Goal: Task Accomplishment & Management: Manage account settings

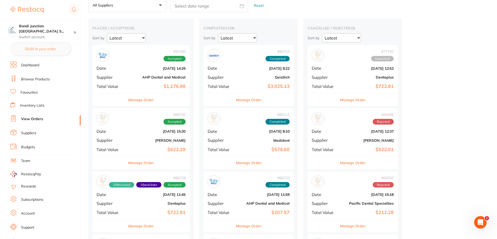
scroll to position [26, 0]
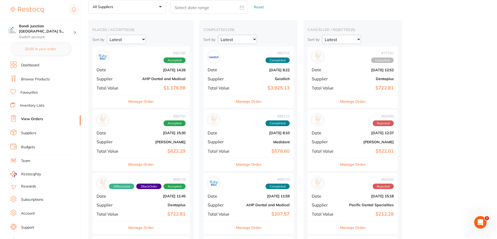
click at [170, 146] on div "# 89700 Accepted Date Aug 8 2025, 15:30 Supplier Adam Dental Total Value $622.29" at bounding box center [140, 134] width 97 height 48
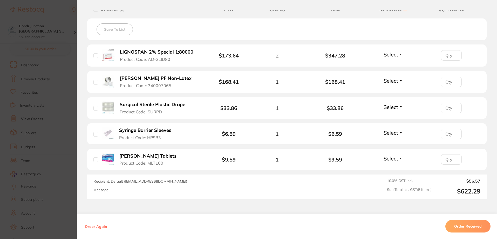
scroll to position [130, 0]
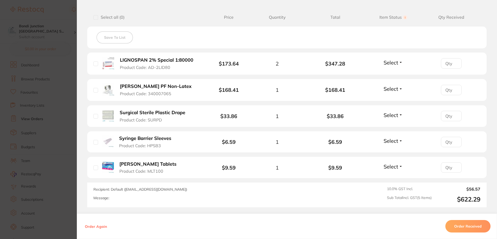
click at [470, 223] on button "Order Received" at bounding box center [468, 226] width 45 height 12
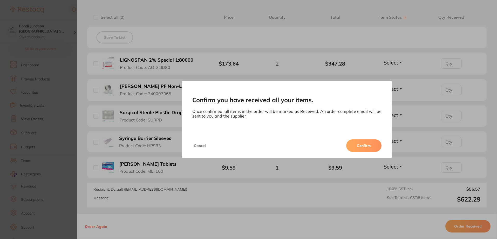
click at [361, 142] on button "Confirm" at bounding box center [363, 145] width 35 height 12
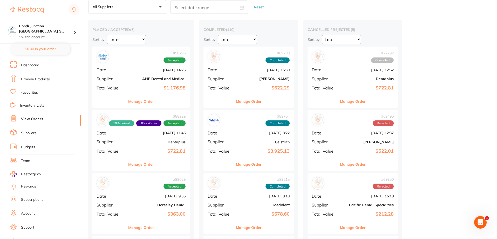
click at [148, 91] on div "# 90296 Accepted Date [DATE] 14:26 Supplier AHP Dental and Medical Total Value …" at bounding box center [140, 70] width 97 height 48
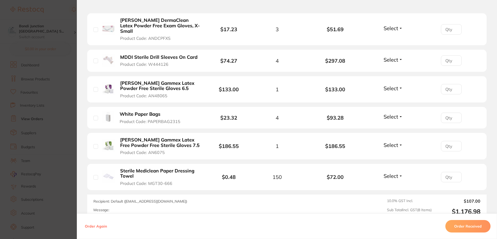
scroll to position [260, 0]
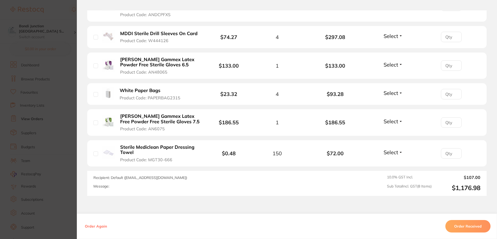
click at [62, 107] on section "Order ID: Restocq- 90296 Order Information Accepted Order Order Date [DATE] 14:…" at bounding box center [248, 119] width 497 height 239
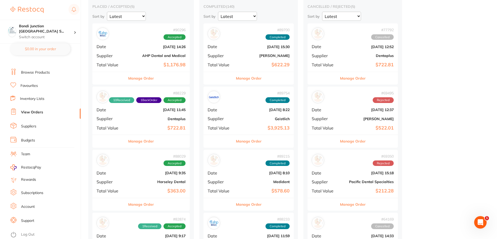
scroll to position [78, 0]
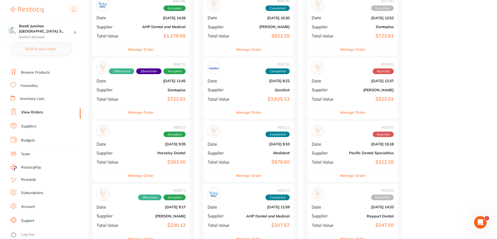
click at [127, 156] on div "# 88029 Accepted Date Jul 30 2025, 9:35 Supplier Horseley Dental Total Value $3…" at bounding box center [140, 145] width 97 height 48
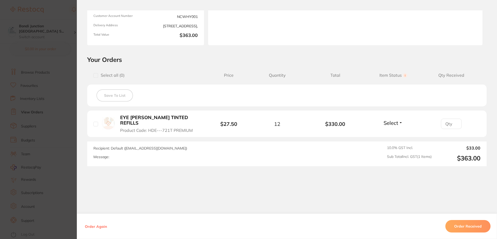
scroll to position [72, 0]
click at [58, 143] on section "Order ID: Restocq- 88029 Order Information Accepted Order Order Date Jul 30 202…" at bounding box center [248, 119] width 497 height 239
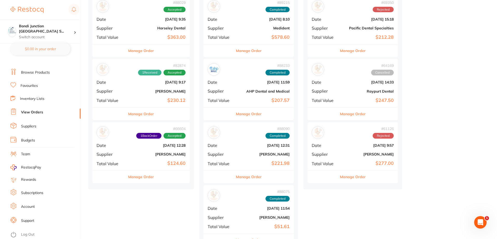
scroll to position [208, 0]
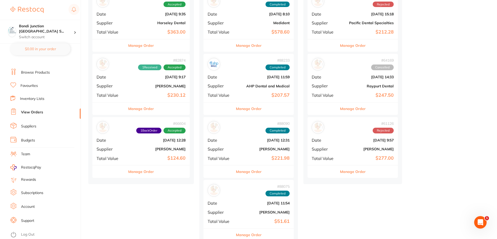
click at [141, 105] on button "Manage Order" at bounding box center [141, 108] width 26 height 12
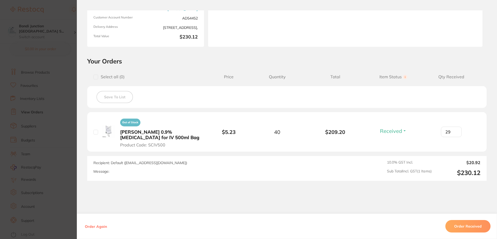
scroll to position [78, 0]
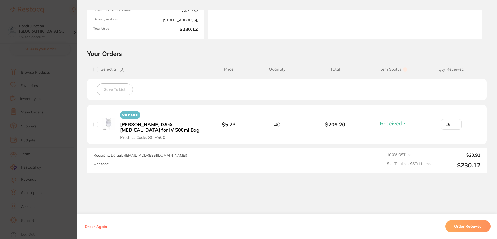
click at [70, 122] on section "Order ID: Restocq- 82874 Order Information 1 Received Accepted Order Order Date…" at bounding box center [248, 119] width 497 height 239
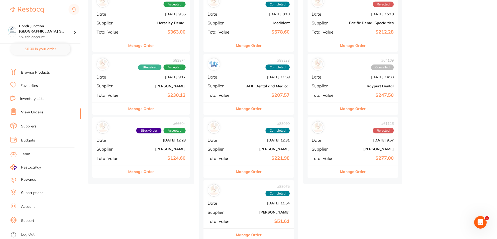
click at [174, 149] on b "[PERSON_NAME]" at bounding box center [157, 149] width 57 height 4
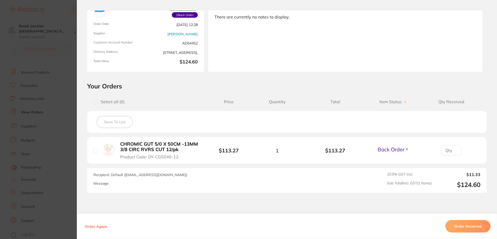
scroll to position [52, 0]
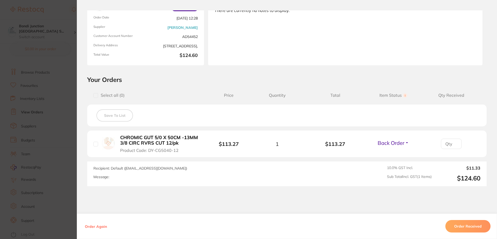
click at [60, 149] on section "Order ID: Restocq- 66604 Order Information 1 Back Order Accepted Order Order Da…" at bounding box center [248, 119] width 497 height 239
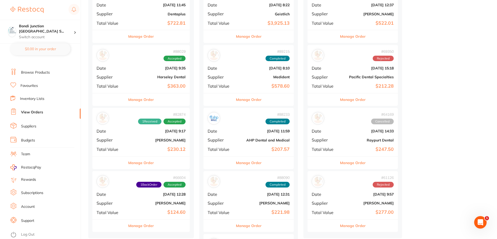
scroll to position [156, 0]
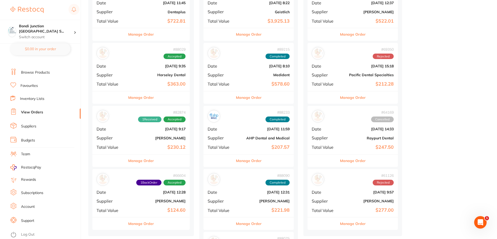
click at [147, 74] on b "Horseley Dental" at bounding box center [157, 75] width 57 height 4
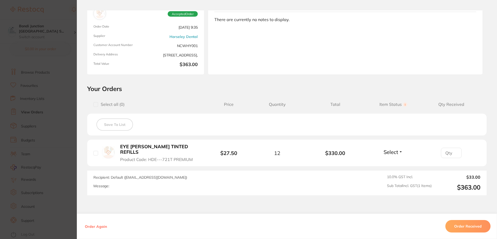
scroll to position [52, 0]
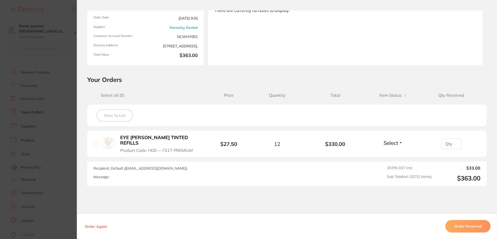
click at [57, 127] on section "Order ID: Restocq- 88029 Order Information Accepted Order Order Date Jul 30 202…" at bounding box center [248, 119] width 497 height 239
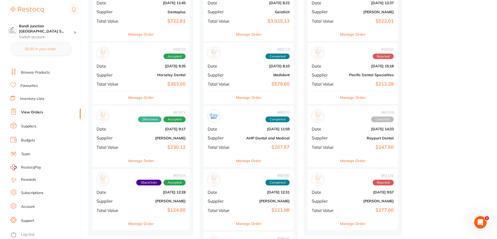
scroll to position [52, 0]
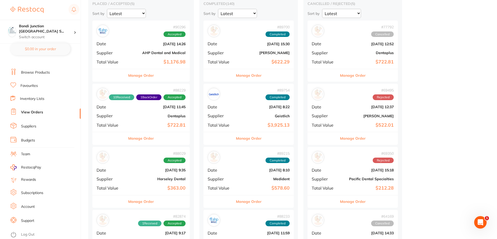
click at [153, 48] on div "# 90296 Accepted Date [DATE] 14:26 Supplier AHP Dental and Medical Total Value …" at bounding box center [140, 45] width 97 height 48
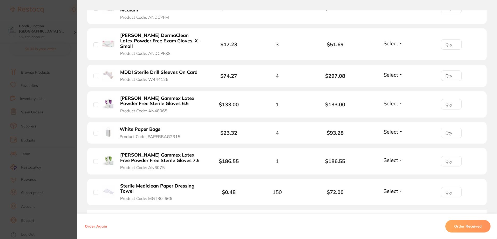
scroll to position [234, 0]
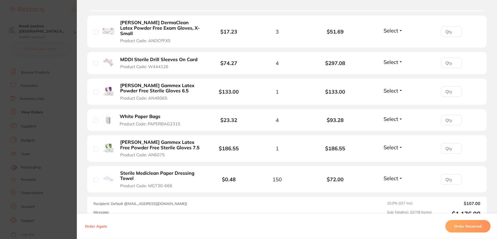
click at [56, 162] on section "Order ID: Restocq- 90296 Order Information Accepted Order Order Date [DATE] 14:…" at bounding box center [248, 119] width 497 height 239
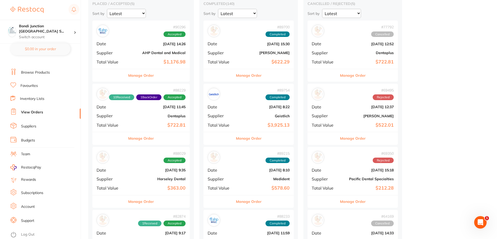
click at [176, 118] on div "# 88229 10 Received 1 Back Order Accepted Date Jul 31 2025, 11:45 Supplier Dent…" at bounding box center [140, 108] width 97 height 48
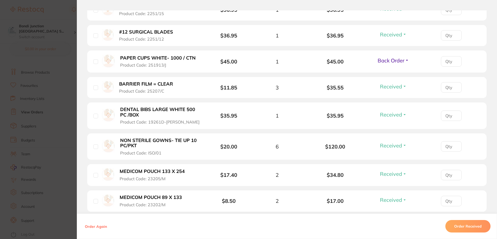
scroll to position [156, 0]
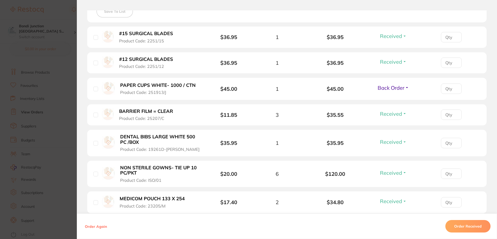
click at [382, 91] on span "Back Order" at bounding box center [391, 87] width 27 height 6
click at [391, 96] on button "Received" at bounding box center [393, 99] width 13 height 8
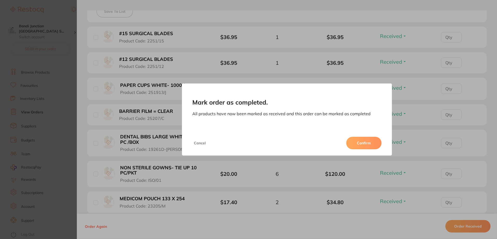
click at [369, 142] on button "Confirm" at bounding box center [363, 143] width 35 height 12
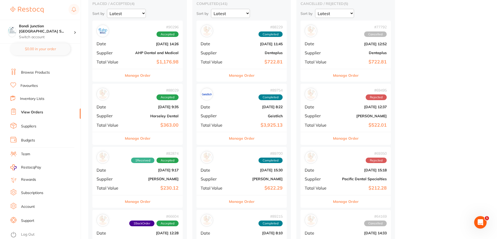
click at [150, 112] on div "# 88029 Accepted Date Jul 30 2025, 9:35 Supplier Horseley Dental Total Value $3…" at bounding box center [137, 108] width 90 height 48
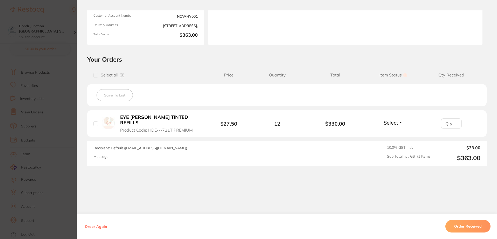
click at [93, 124] on div "EYE SHEILDS TINTED REFILLS Product Code: HDE---721T PREMIUM" at bounding box center [151, 123] width 116 height 18
click at [477, 228] on button "Order Received" at bounding box center [468, 226] width 45 height 12
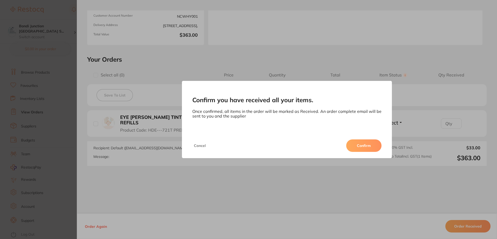
click at [352, 150] on button "Confirm" at bounding box center [363, 145] width 35 height 12
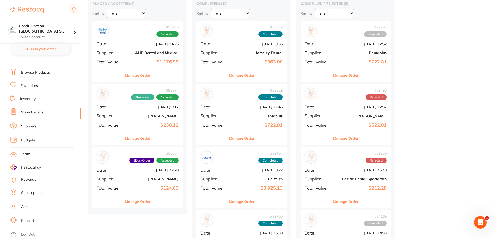
click at [129, 119] on div "# 82874 1 Received Accepted Date [DATE] 9:17 Supplier [PERSON_NAME] Total Value…" at bounding box center [137, 108] width 90 height 48
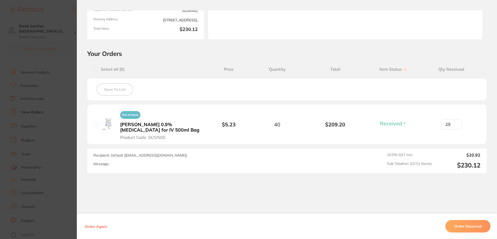
click at [47, 117] on section "Order ID: Restocq- 82874 Order Information 1 Received Accepted Order Order Date…" at bounding box center [248, 119] width 497 height 239
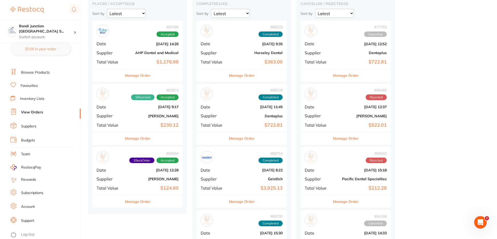
click at [143, 180] on b "[PERSON_NAME]" at bounding box center [153, 179] width 52 height 4
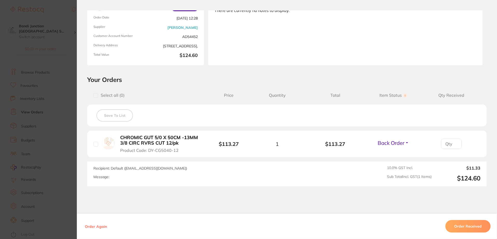
click at [46, 120] on section "Order ID: Restocq- 66604 Order Information 1 Back Order Accepted Order Order Da…" at bounding box center [248, 119] width 497 height 239
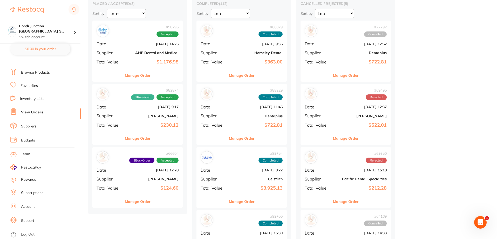
click at [159, 117] on b "[PERSON_NAME]" at bounding box center [153, 116] width 52 height 4
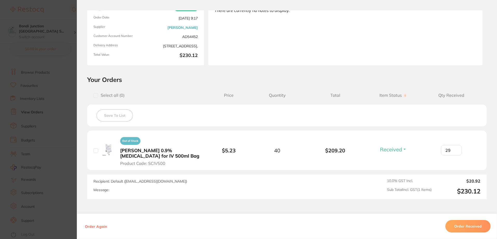
click at [49, 133] on section "Order ID: Restocq- 82874 Order Information 1 Received Accepted Order Order Date…" at bounding box center [248, 119] width 497 height 239
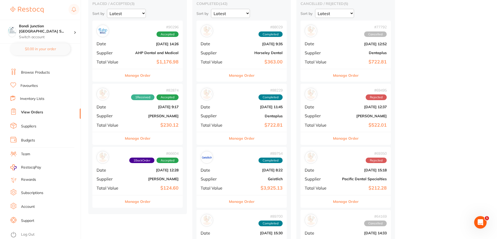
click at [137, 175] on div "# 66604 1 Back Order Accepted Date Jan 13 2025, 12:28 Supplier Adam Dental Tota…" at bounding box center [137, 171] width 90 height 48
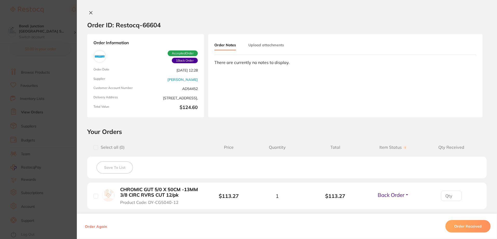
click at [468, 227] on button "Order Received" at bounding box center [468, 226] width 45 height 12
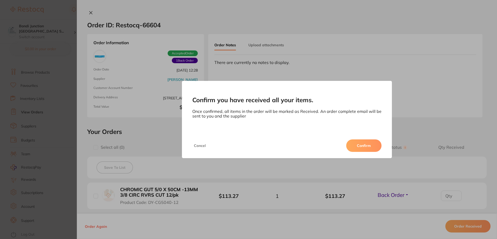
click at [358, 144] on button "Confirm" at bounding box center [363, 145] width 35 height 12
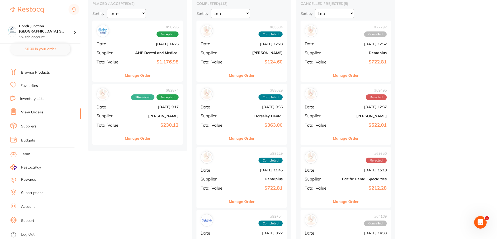
click at [149, 125] on b "$230.12" at bounding box center [153, 124] width 52 height 5
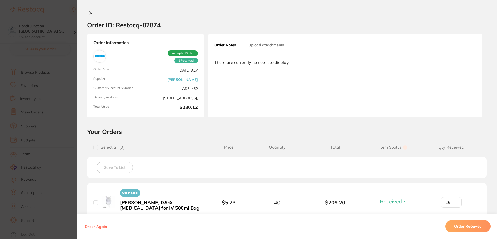
click at [64, 137] on section "Order ID: Restocq- 82874 Order Information 1 Received Accepted Order Order Date…" at bounding box center [248, 119] width 497 height 239
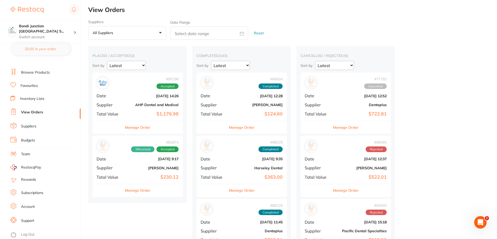
click at [150, 109] on div "# 90296 Accepted Date [DATE] 14:26 Supplier AHP Dental and Medical Total Value …" at bounding box center [137, 96] width 90 height 48
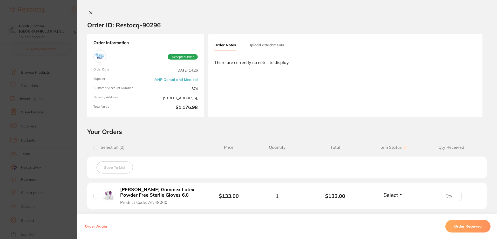
click at [52, 176] on section "Order ID: Restocq- 90296 Order Information Accepted Order Order Date [DATE] 14:…" at bounding box center [248, 119] width 497 height 239
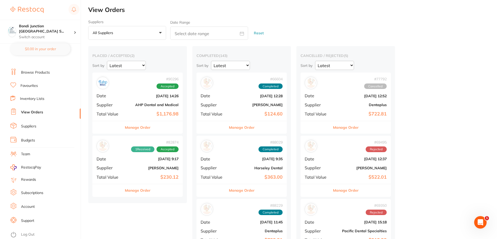
click at [126, 163] on div "# 82874 1 Received Accepted Date [DATE] 9:17 Supplier [PERSON_NAME] Total Value…" at bounding box center [137, 160] width 90 height 48
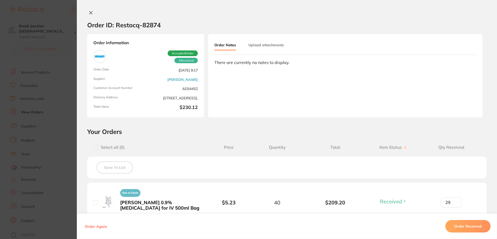
click at [191, 138] on section "Your Orders Select all ( 0 ) Price Quantity Total Item Status You can use this …" at bounding box center [287, 189] width 420 height 123
click at [189, 136] on section "Your Orders Select all ( 0 ) Price Quantity Total Item Status You can use this …" at bounding box center [287, 189] width 420 height 123
click at [162, 147] on span "Select all ( 0 )" at bounding box center [151, 147] width 117 height 5
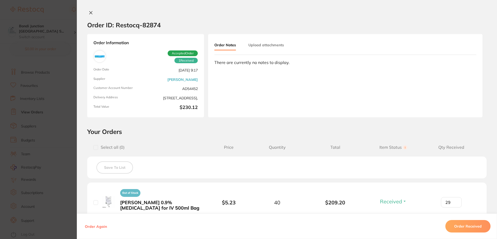
click at [38, 110] on section "Order ID: Restocq- 82874 Order Information 1 Received Accepted Order Order Date…" at bounding box center [248, 119] width 497 height 239
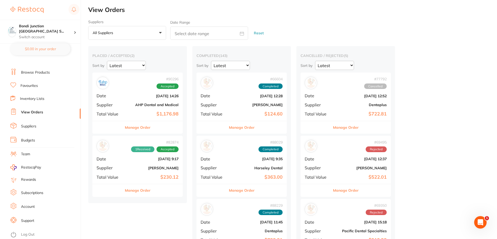
click at [21, 167] on link "RestocqPay" at bounding box center [25, 167] width 31 height 6
